Goal: Task Accomplishment & Management: Use online tool/utility

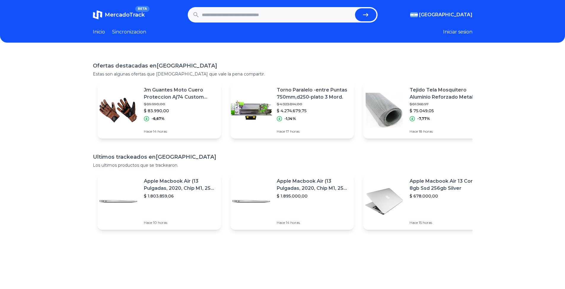
click at [241, 18] on input "text" at bounding box center [277, 14] width 151 height 13
type input "******"
click at [355, 8] on button "submit" at bounding box center [365, 14] width 21 height 13
